Goal: Information Seeking & Learning: Learn about a topic

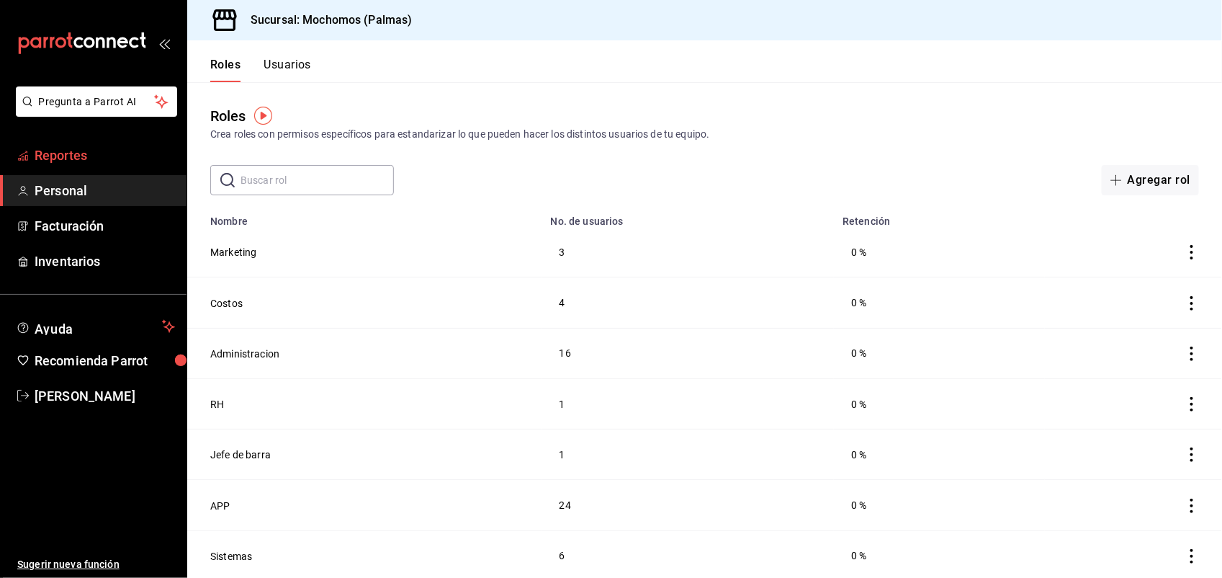
click at [128, 151] on span "Reportes" at bounding box center [105, 154] width 140 height 19
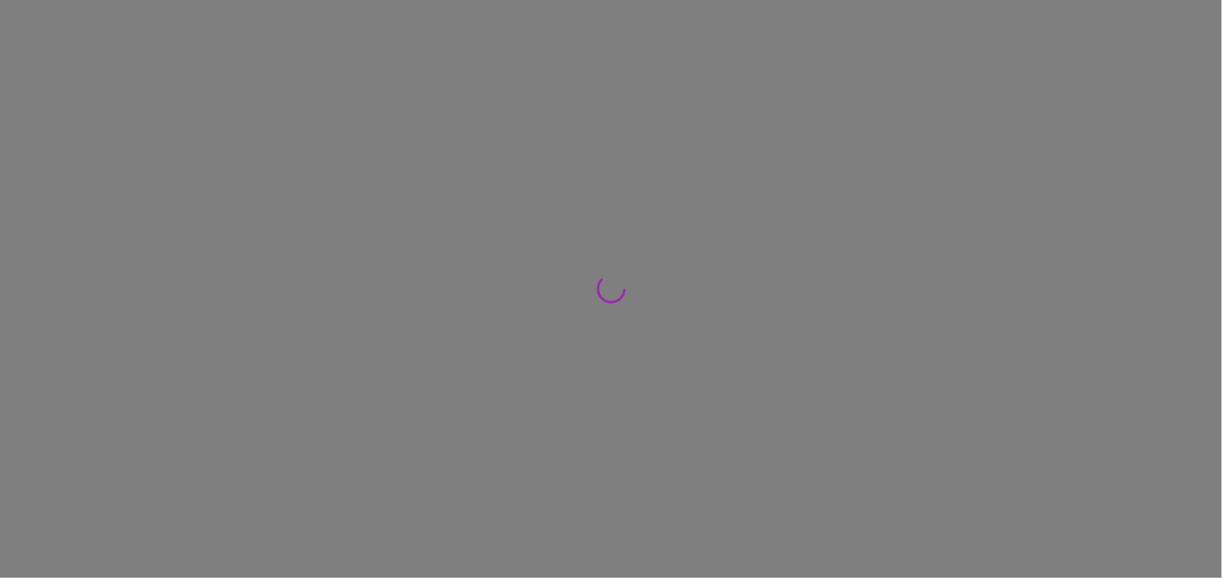
click at [128, 151] on div at bounding box center [611, 289] width 1222 height 578
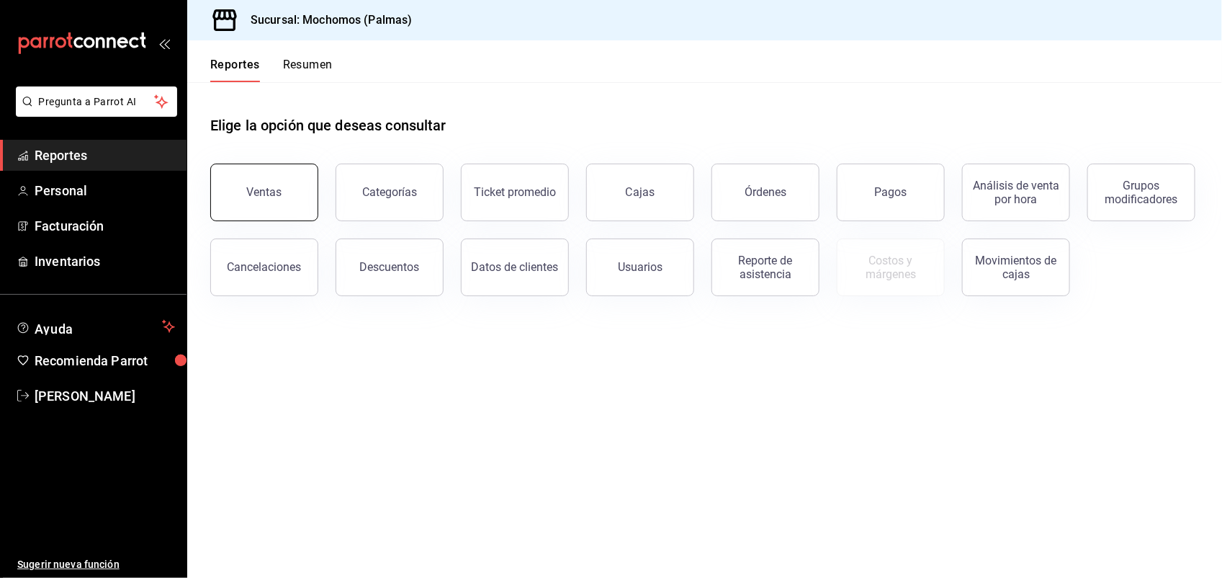
click at [246, 202] on button "Ventas" at bounding box center [264, 192] width 108 height 58
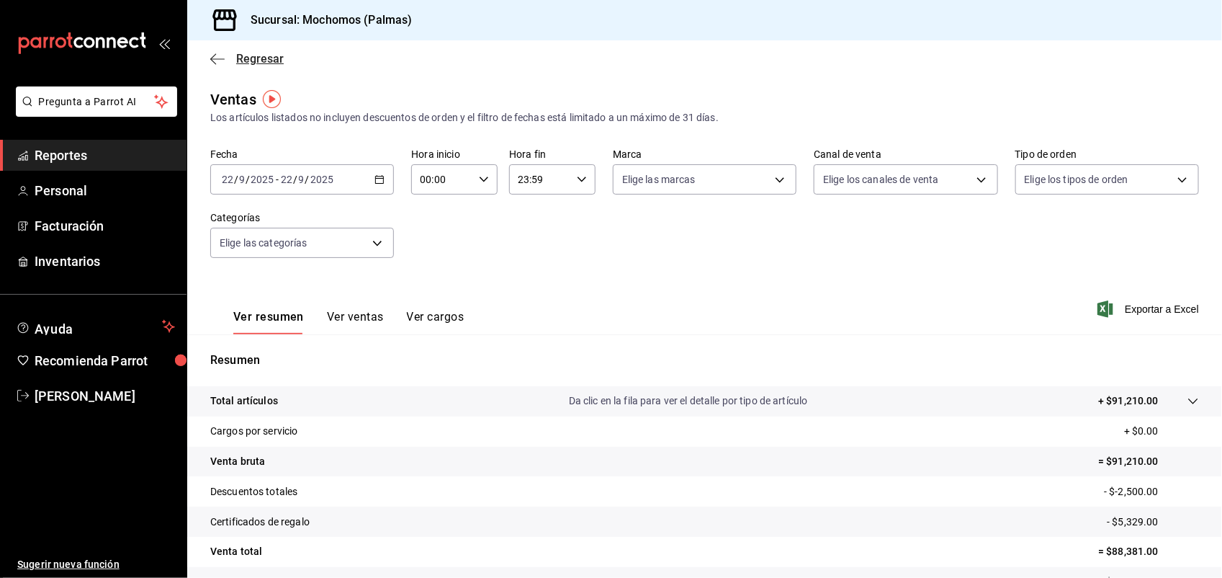
click at [265, 55] on span "Regresar" at bounding box center [260, 59] width 48 height 14
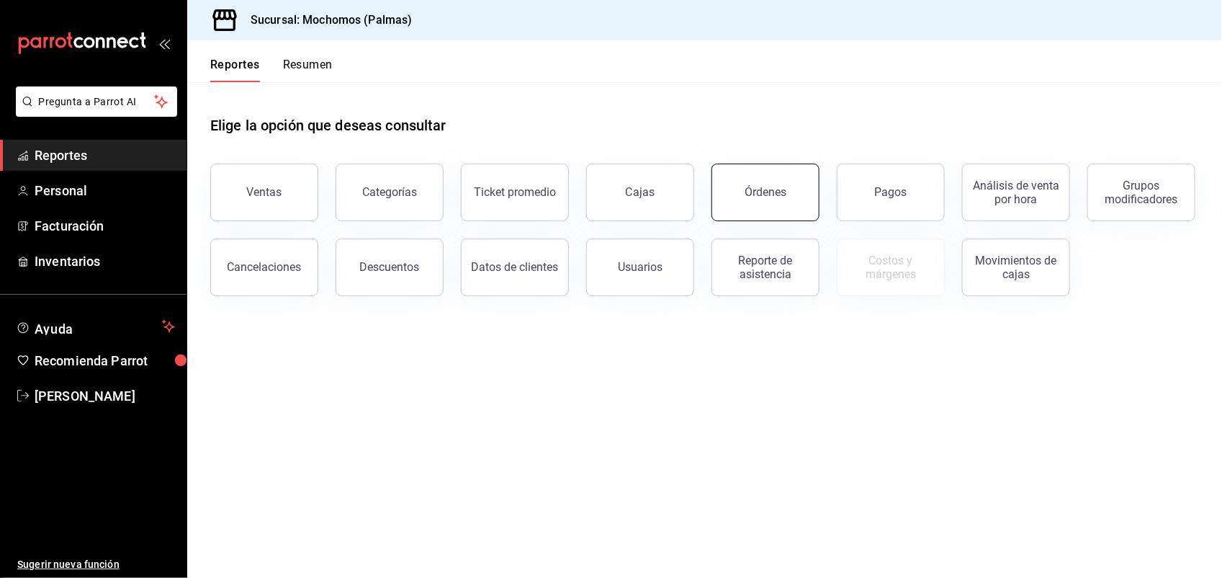
click at [750, 199] on button "Órdenes" at bounding box center [766, 192] width 108 height 58
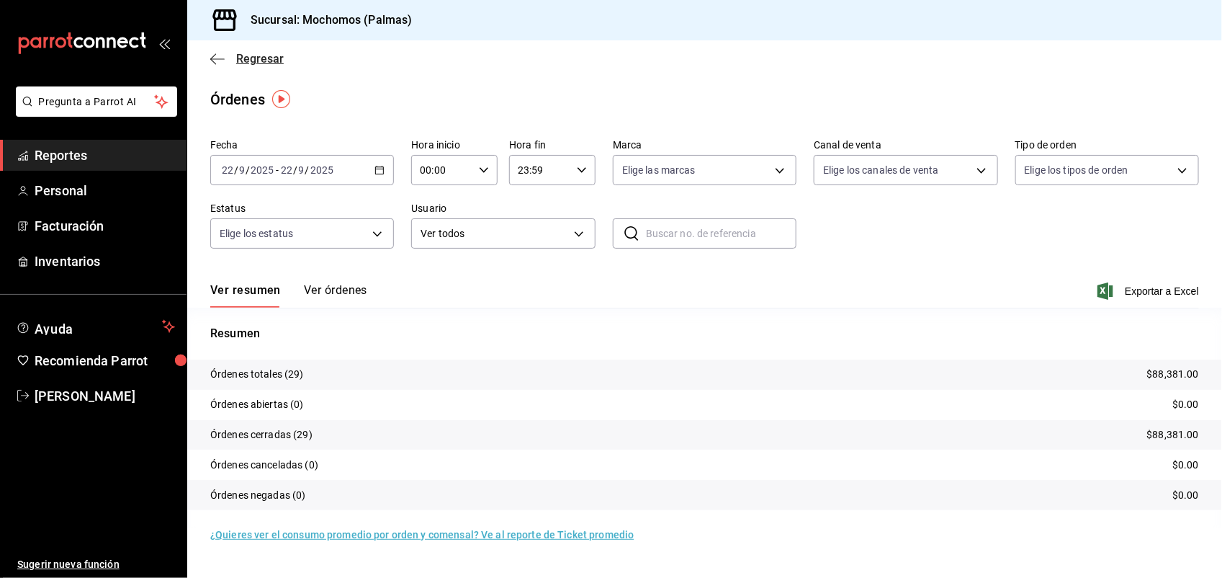
click at [261, 58] on span "Regresar" at bounding box center [260, 59] width 48 height 14
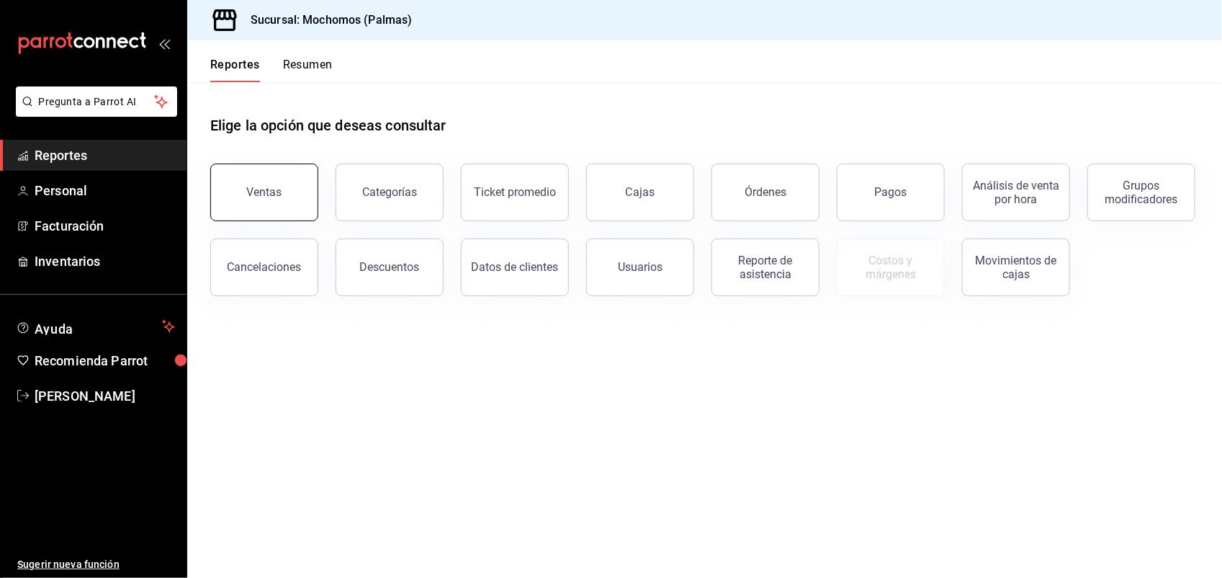
click at [261, 177] on button "Ventas" at bounding box center [264, 192] width 108 height 58
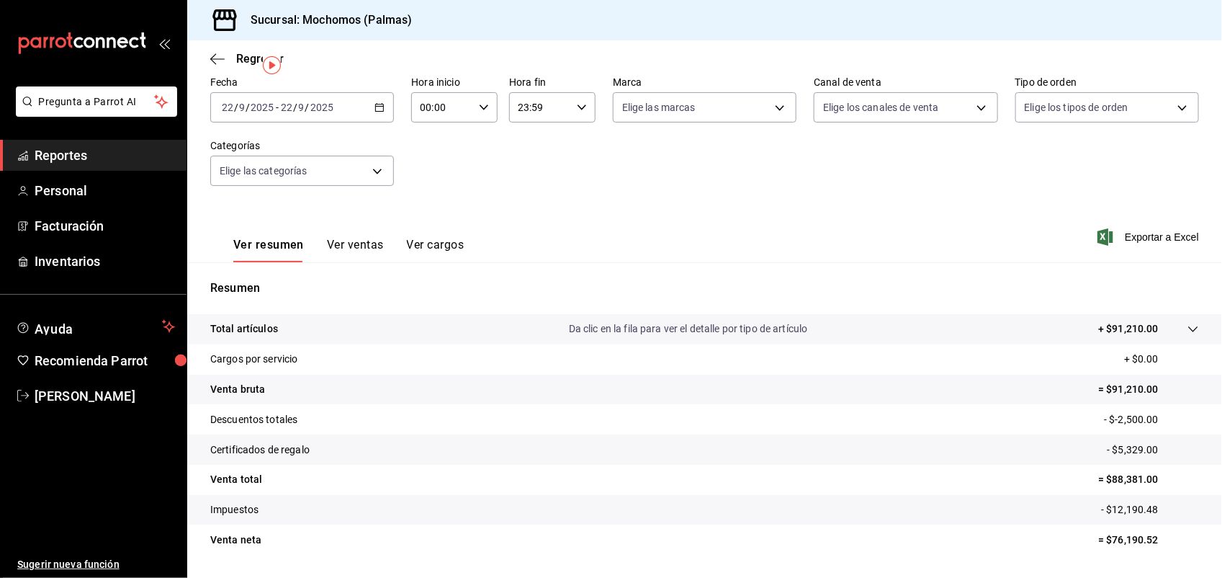
scroll to position [112, 0]
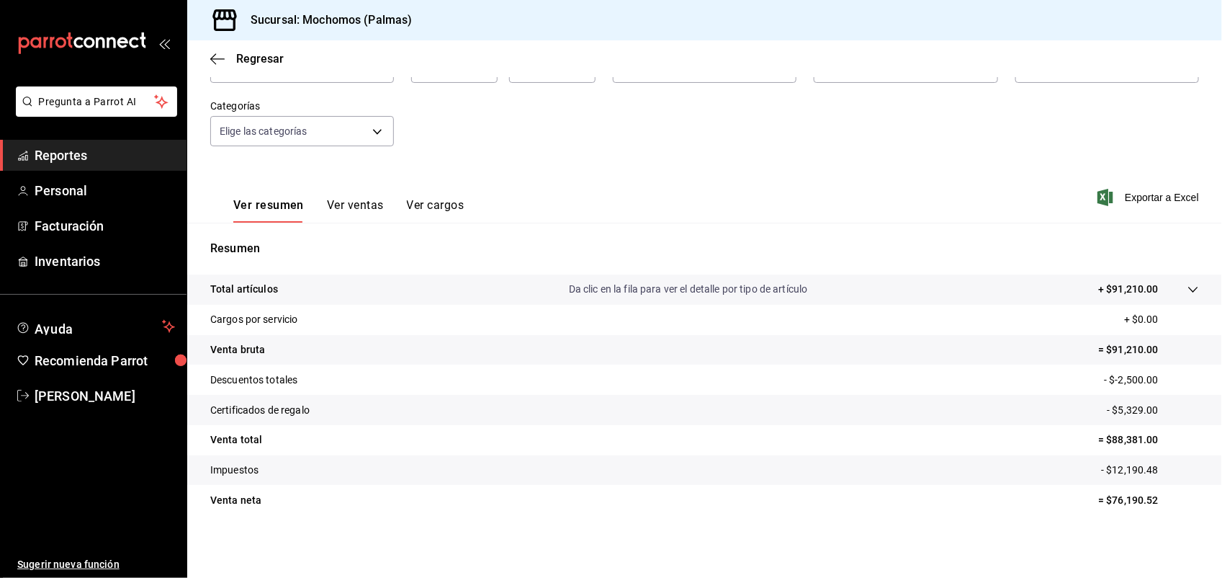
click at [1188, 286] on icon at bounding box center [1194, 290] width 12 height 12
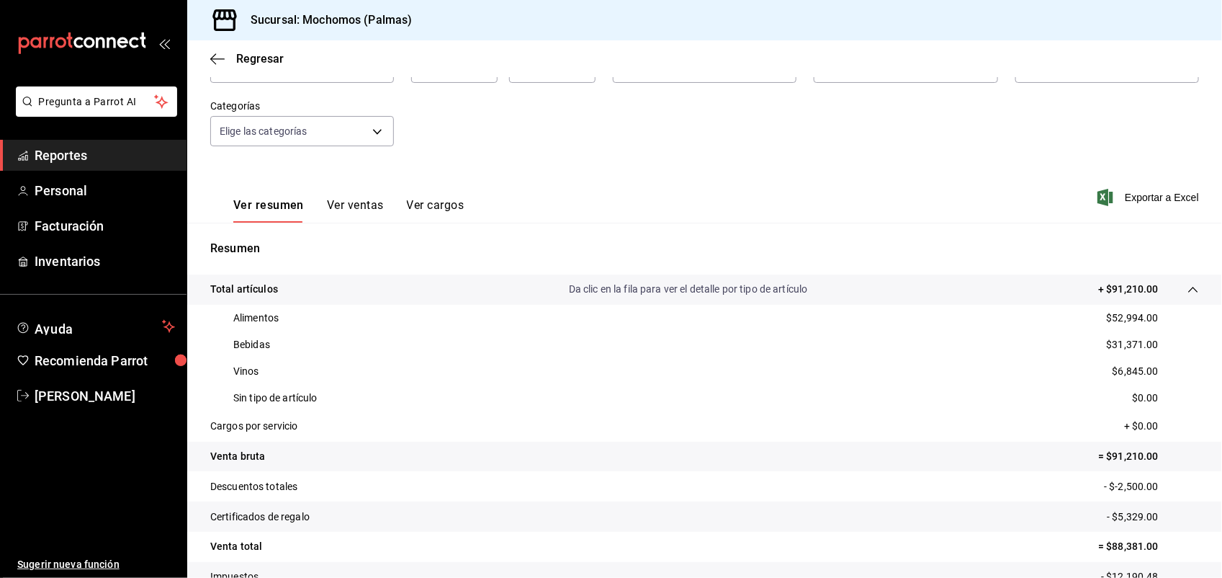
click at [344, 207] on button "Ver ventas" at bounding box center [355, 210] width 57 height 24
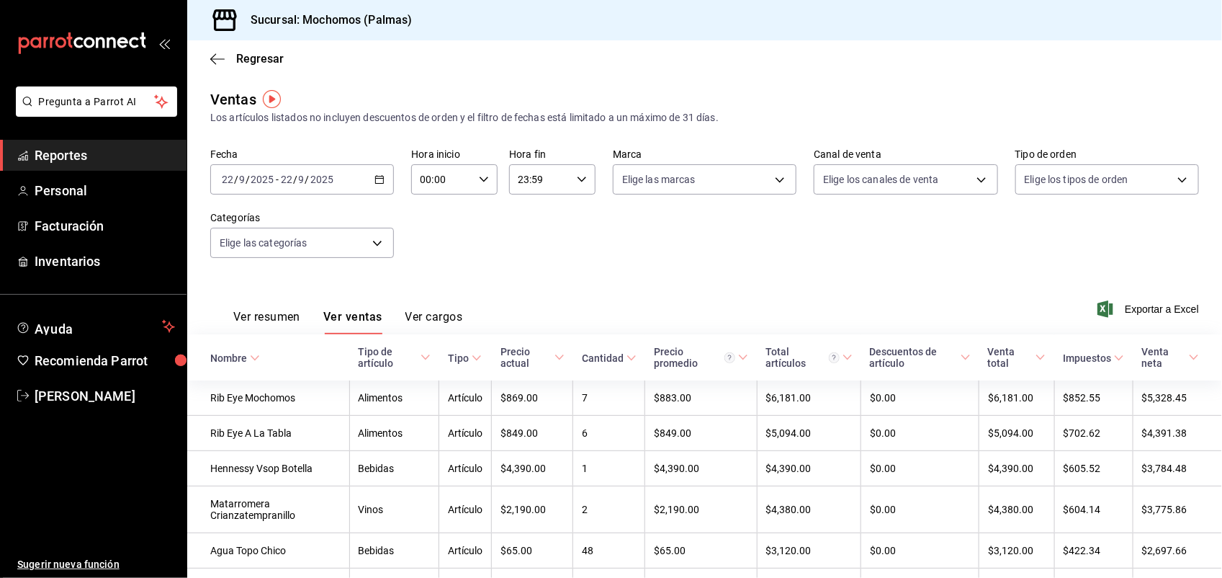
click at [253, 362] on icon at bounding box center [255, 358] width 10 height 10
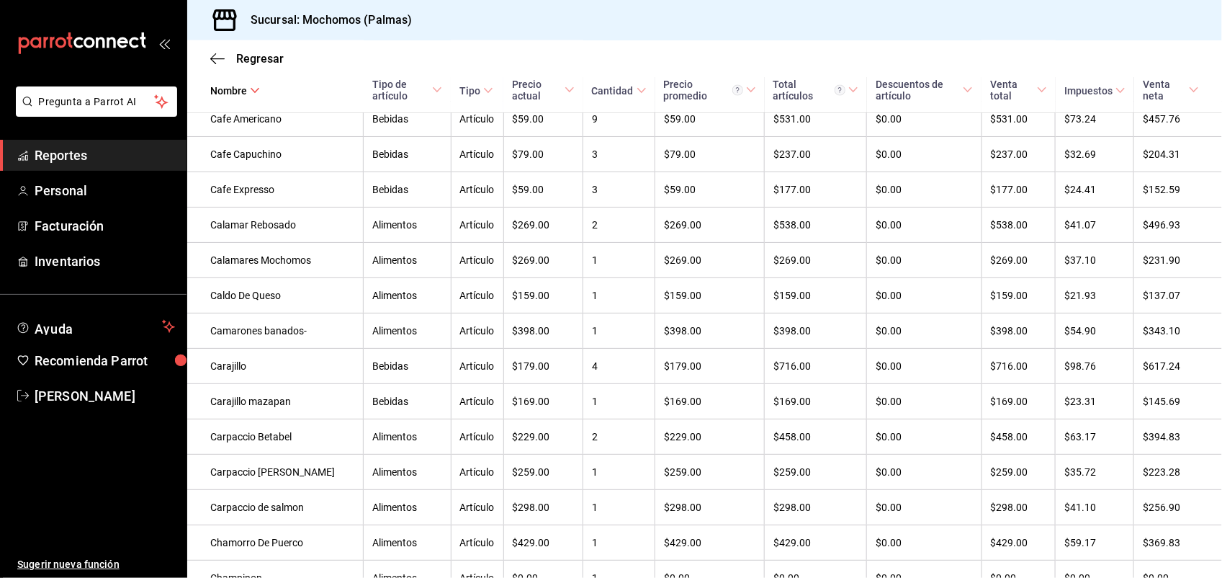
scroll to position [1117, 0]
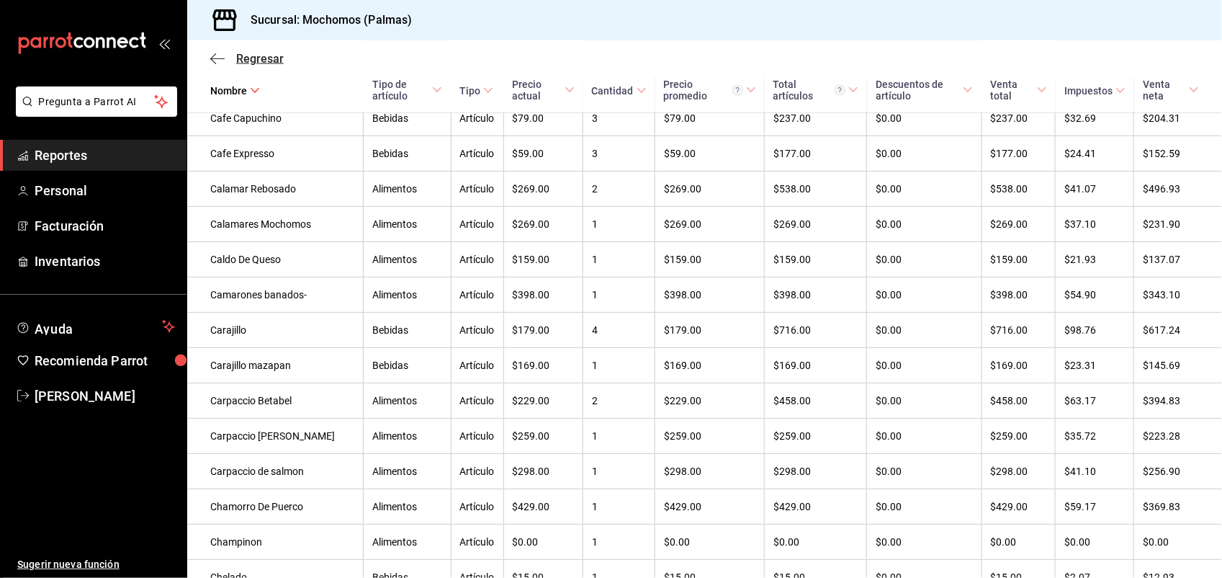
click at [267, 56] on span "Regresar" at bounding box center [260, 59] width 48 height 14
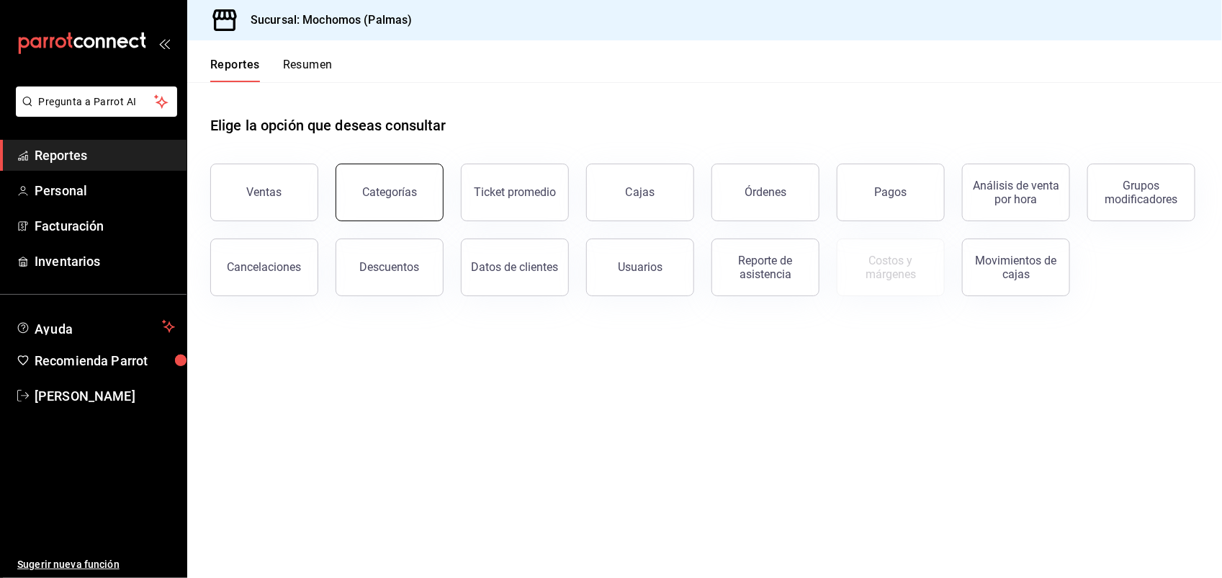
click at [360, 197] on button "Categorías" at bounding box center [390, 192] width 108 height 58
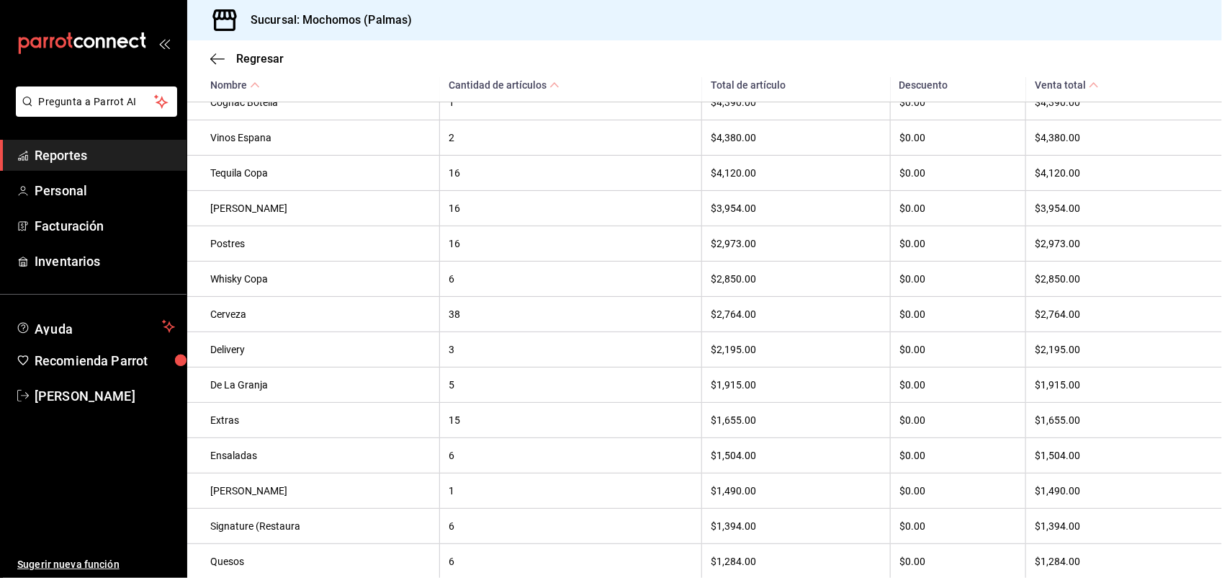
scroll to position [468, 0]
click at [268, 61] on span "Regresar" at bounding box center [260, 59] width 48 height 14
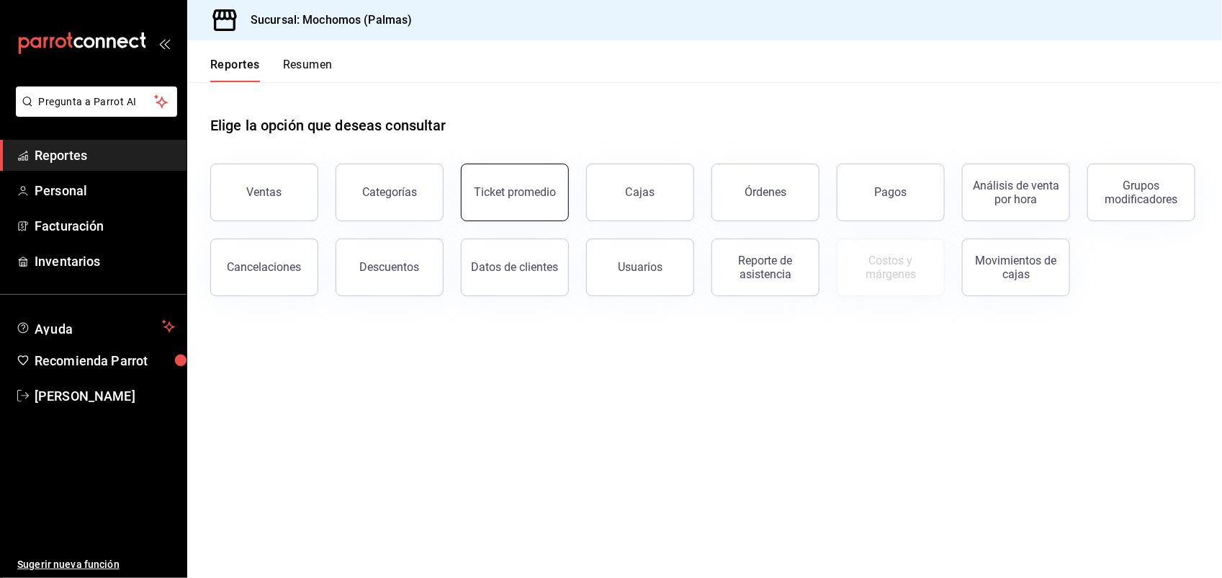
click at [483, 200] on button "Ticket promedio" at bounding box center [515, 192] width 108 height 58
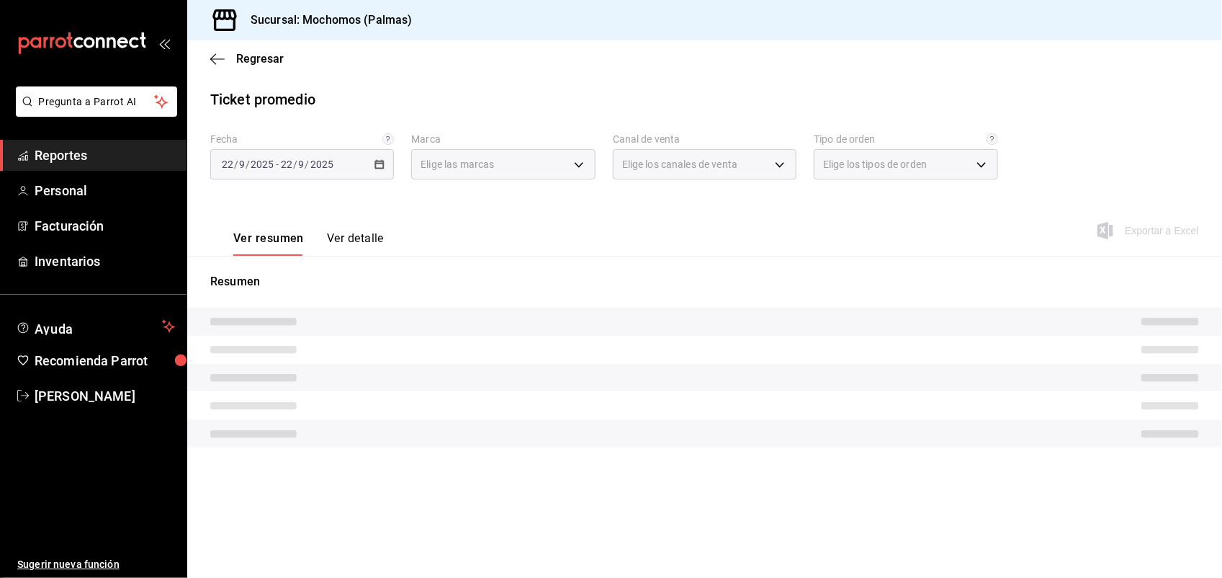
type input "70f98016-ab90-4f26-81e6-ab4884d8d8a0"
type input "PARROT,UBER_EATS,RAPPI,DIDI_FOOD,ONLINE"
type input "1406dacc-122d-474b-a961-72adf1b142d8,23052771-8e1b-43e3-b7da-1a661d939937,EXTER…"
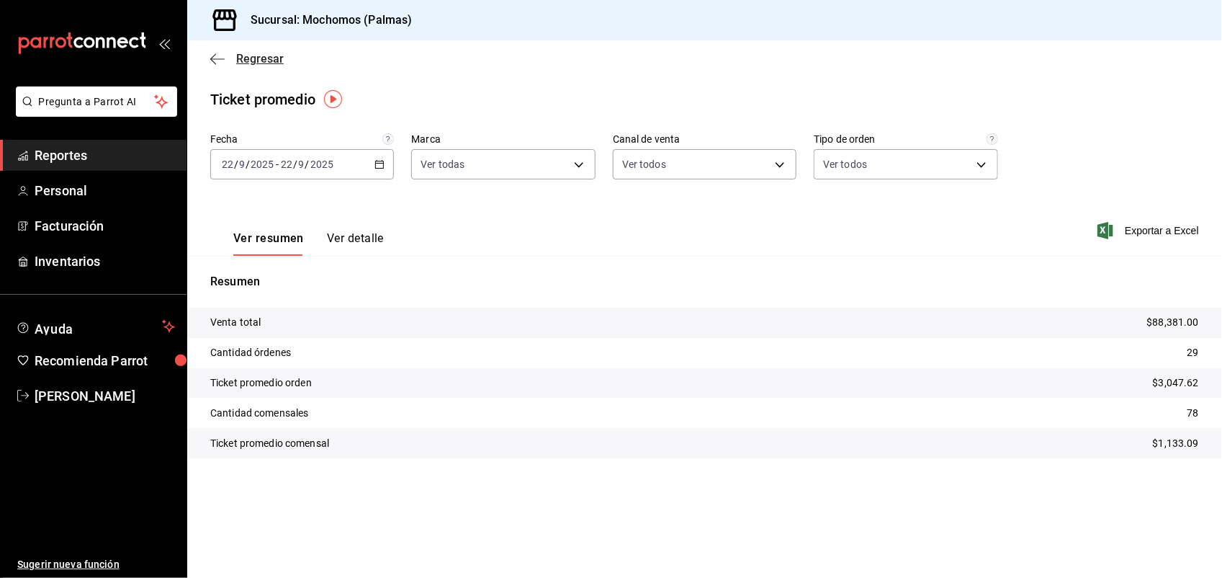
click at [257, 63] on span "Regresar" at bounding box center [260, 59] width 48 height 14
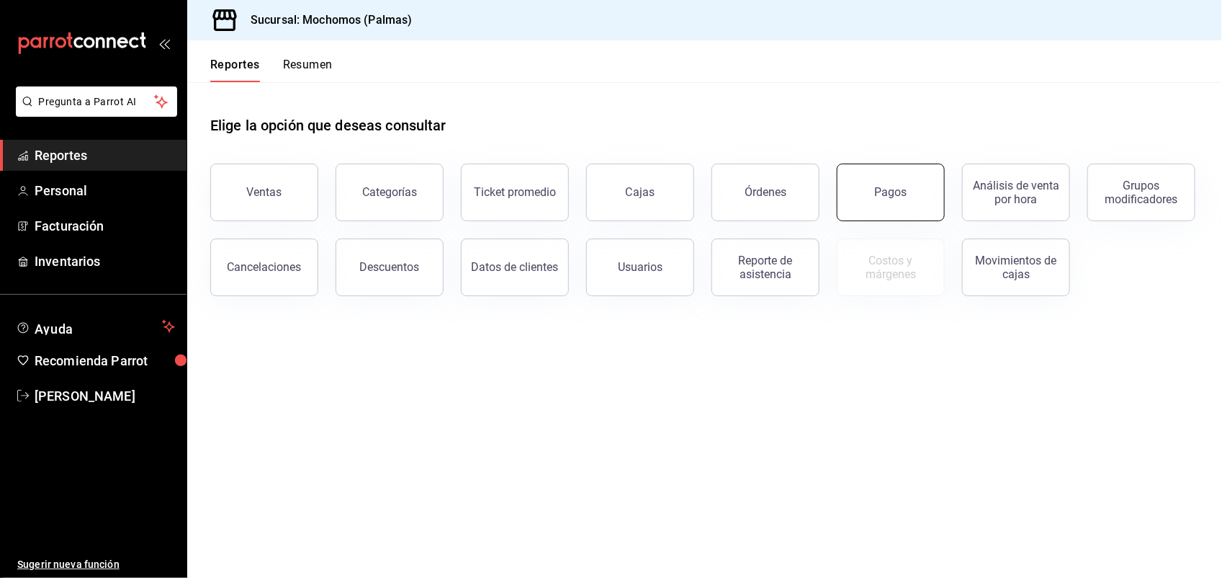
click at [865, 200] on button "Pagos" at bounding box center [891, 192] width 108 height 58
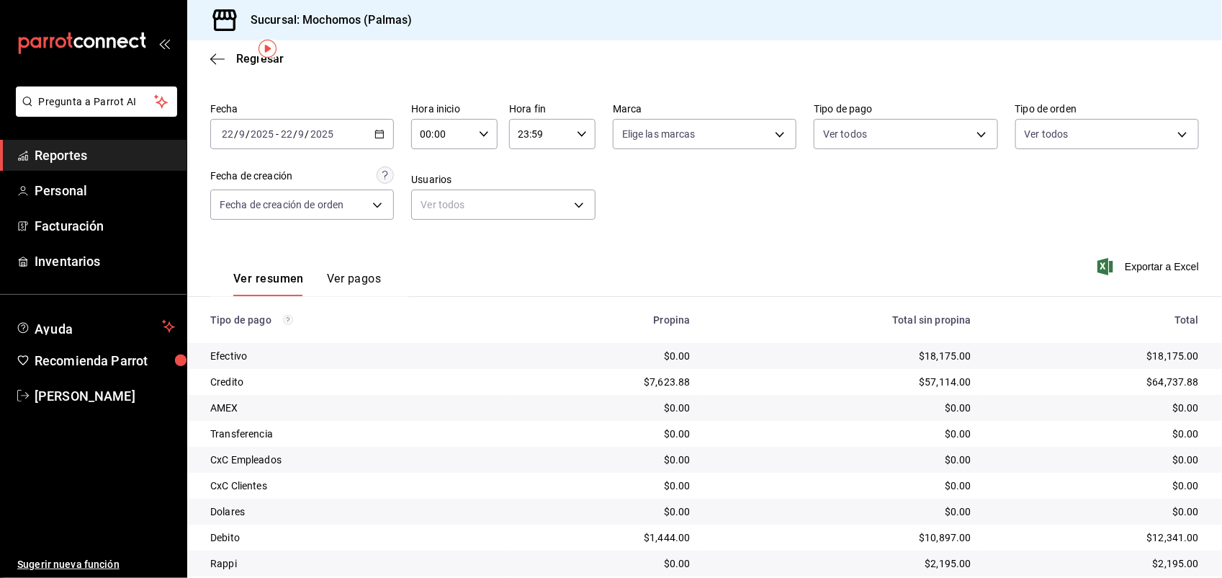
scroll to position [72, 0]
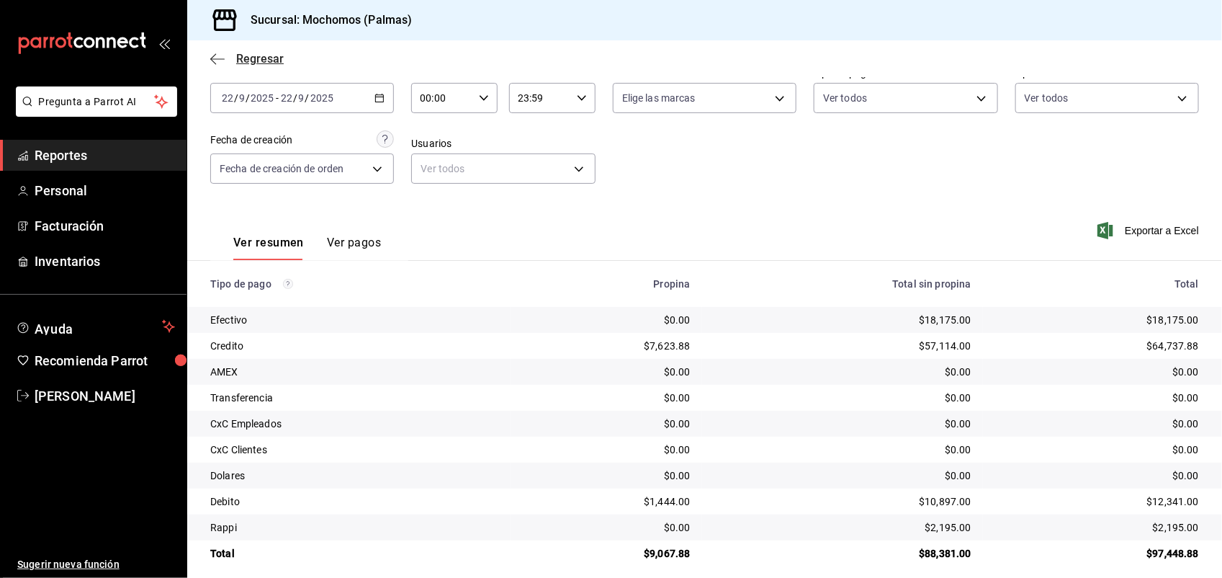
click at [274, 60] on span "Regresar" at bounding box center [260, 59] width 48 height 14
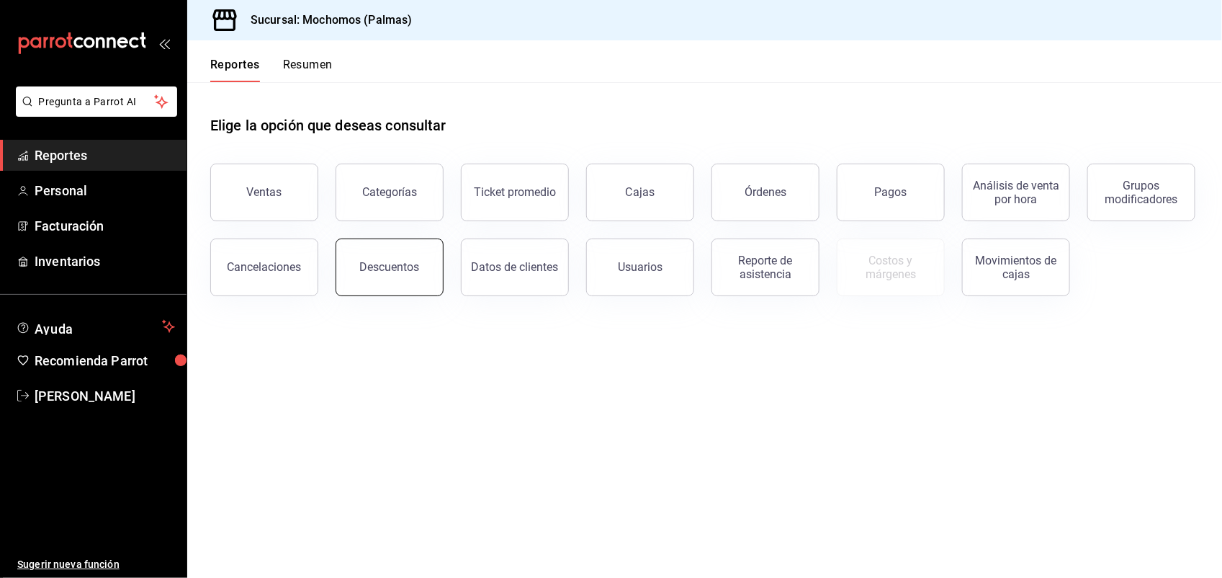
click at [365, 248] on button "Descuentos" at bounding box center [390, 267] width 108 height 58
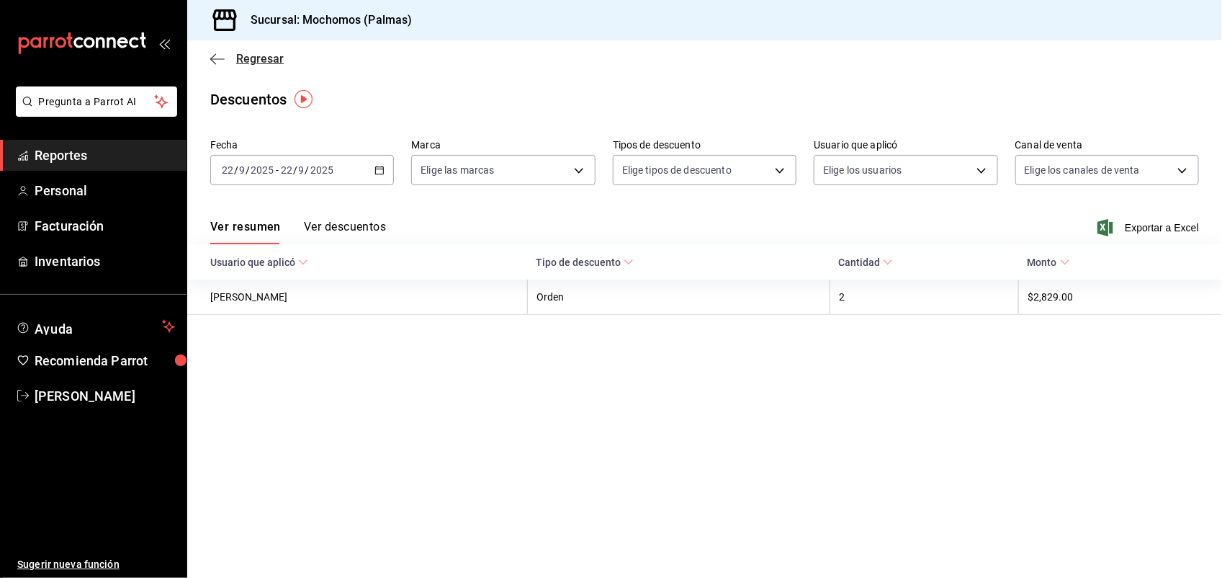
click at [239, 58] on span "Regresar" at bounding box center [260, 59] width 48 height 14
